Goal: Task Accomplishment & Management: Complete application form

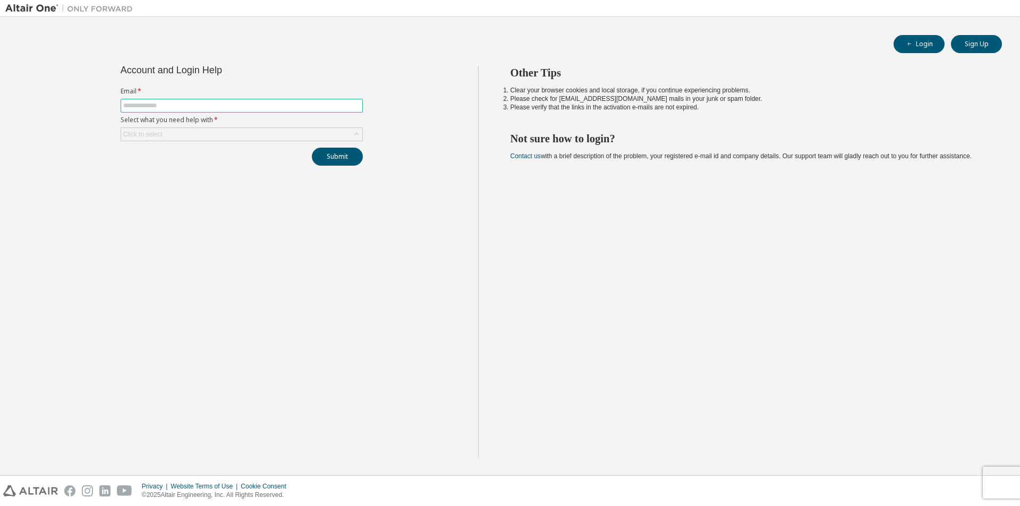
click at [181, 106] on input "text" at bounding box center [241, 105] width 237 height 8
type input "**********"
click at [185, 138] on div "Click to select" at bounding box center [241, 134] width 241 height 13
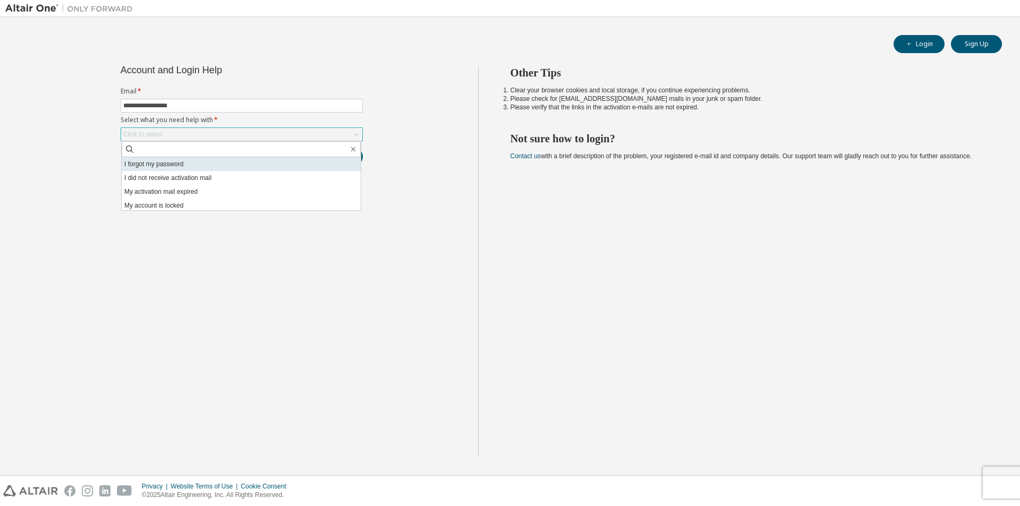
click at [190, 162] on li "I forgot my password" at bounding box center [241, 164] width 239 height 14
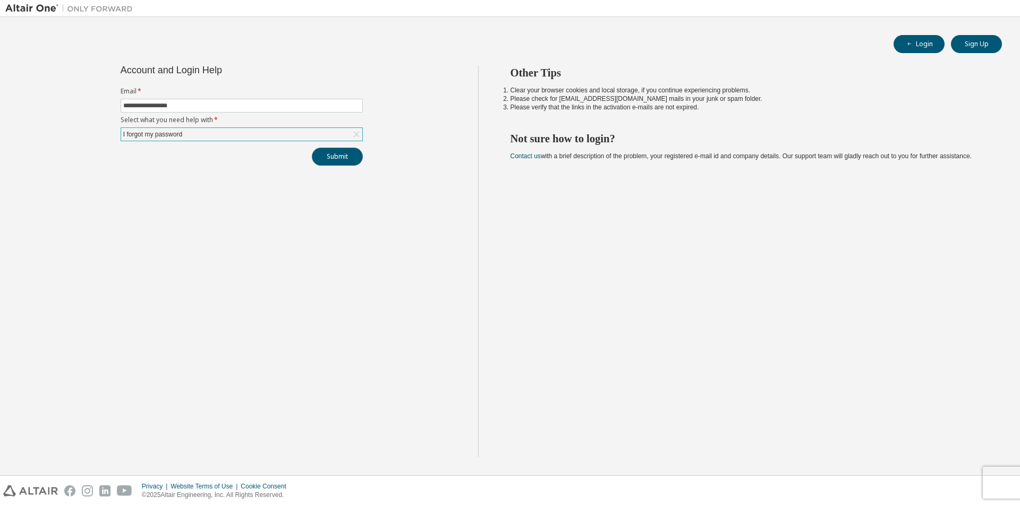
click at [336, 155] on button "Submit" at bounding box center [337, 157] width 51 height 18
click at [327, 159] on button "Submit" at bounding box center [337, 157] width 51 height 18
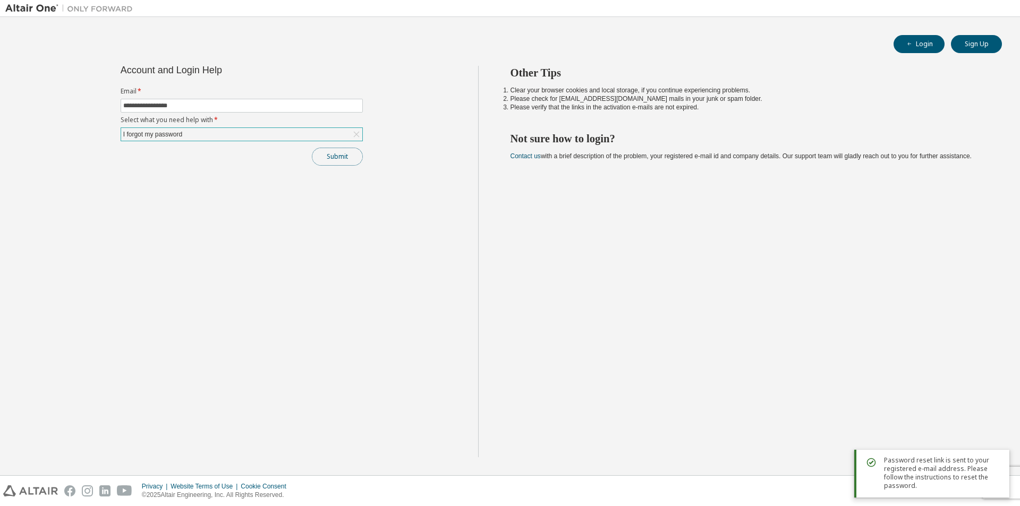
click at [331, 159] on button "Submit" at bounding box center [337, 157] width 51 height 18
click at [338, 159] on button "Submit" at bounding box center [337, 157] width 51 height 18
click at [353, 159] on button "Submit" at bounding box center [337, 157] width 51 height 18
click at [319, 157] on button "Submit" at bounding box center [337, 157] width 51 height 18
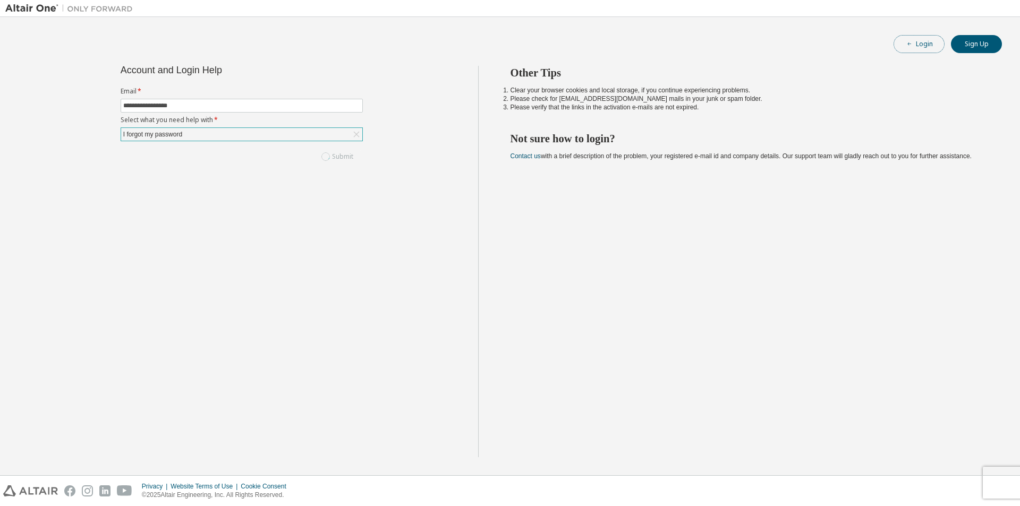
click at [915, 45] on button "Login" at bounding box center [919, 44] width 51 height 18
